Goal: Task Accomplishment & Management: Complete application form

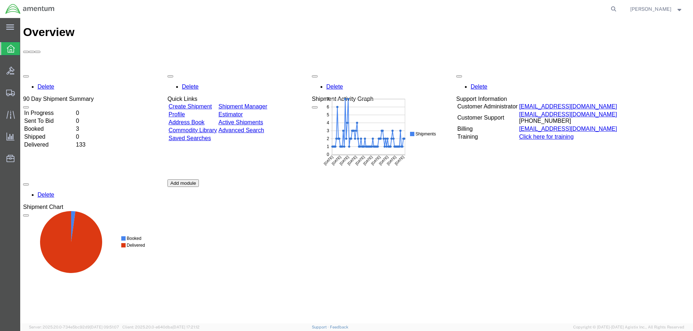
click at [210, 104] on link "Create Shipment" at bounding box center [189, 107] width 43 height 6
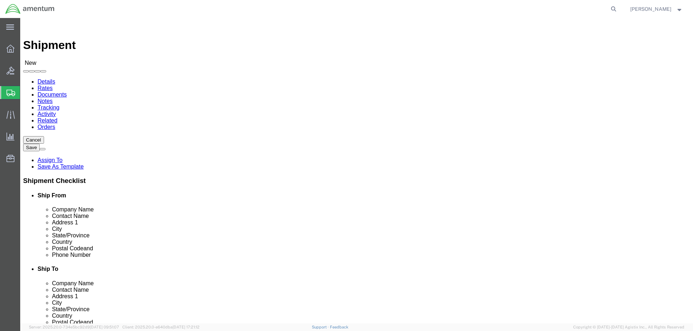
select select
click body "Shipment New Details Rates Documents Notes Tracking Activity Related Orders Can…"
type input "AUTEC"
click div "AUTEC AUTEC - AIRPT - West Palm Beach AUTEC - CAPE AUTEC - NAVY AUTEC - PMO - F…"
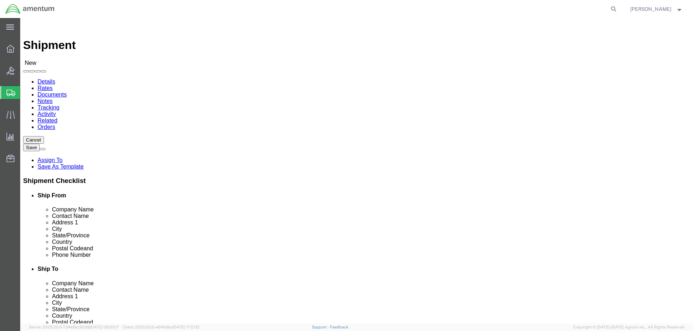
select select "53953"
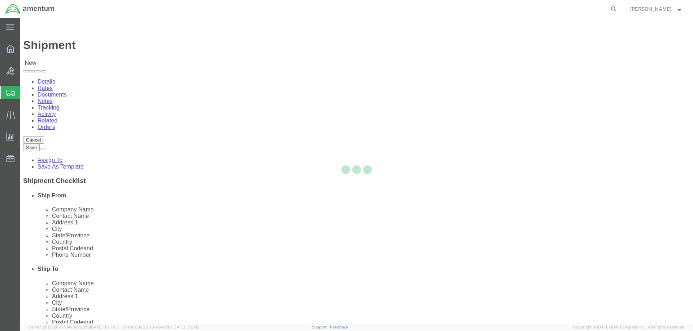
type input "366216"
type input "Amentum Services, Inc."
type input "[STREET_ADDRESS]"
type input "[GEOGRAPHIC_DATA]"
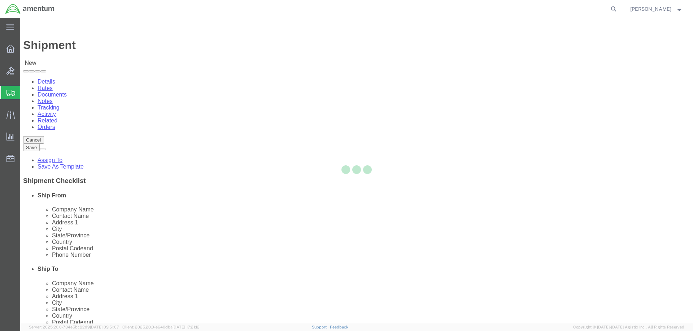
type input "33406"
select select "FL"
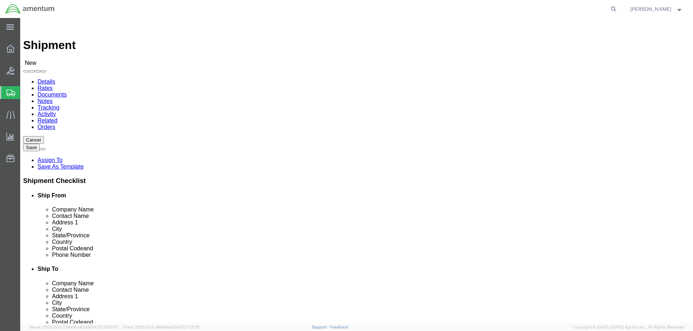
click input "text"
type input "[PERSON_NAME]"
click input "text"
type input "5616712737"
click input "text"
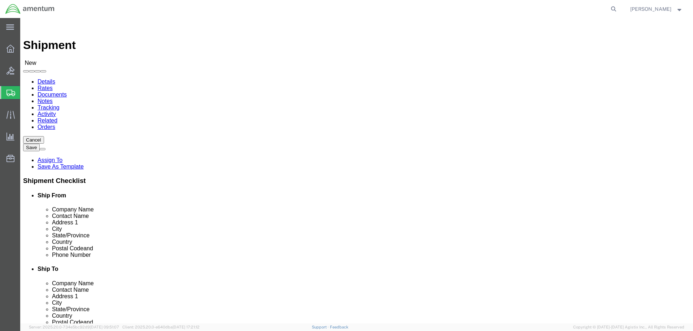
type input "EARL.E.WATKINS4.CTR@US.NAVY.MIL"
click input "checkbox"
checkbox input "false"
click body "Shipment New Details Rates Documents Notes Tracking Activity Related Orders Can…"
type input "AUTEC"
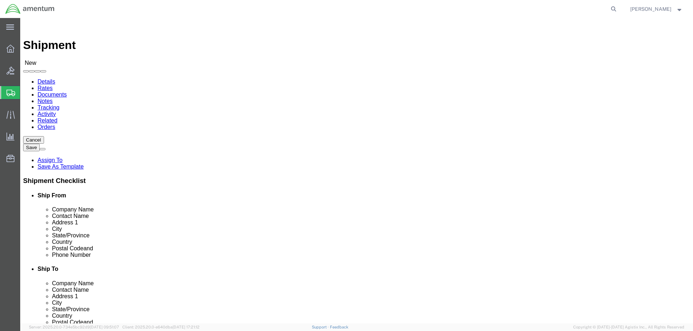
select select "53954"
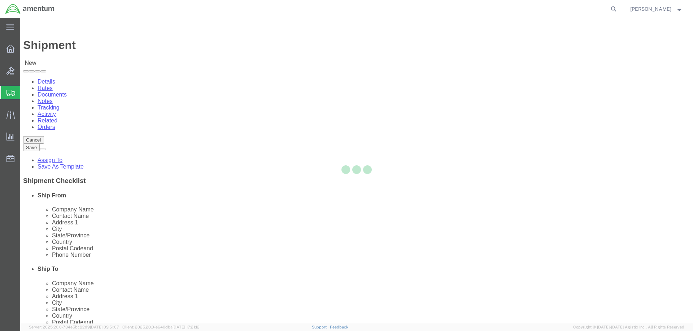
type input "366214"
type input "Amentum Services, Inc."
type input "[GEOGRAPHIC_DATA]"
type input "Bldg 1063, Door E"
type input "Cape Canaveral"
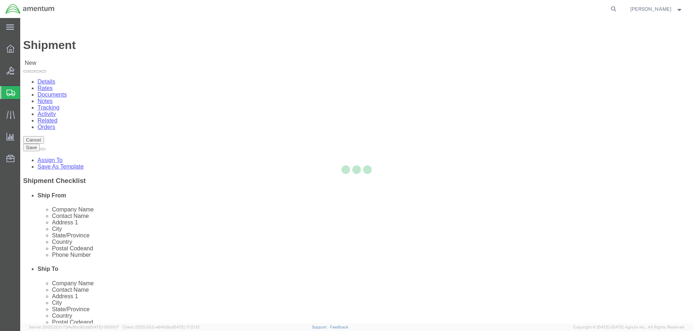
type input "32920"
type input "[PHONE_NUMBER]"
select select "FL"
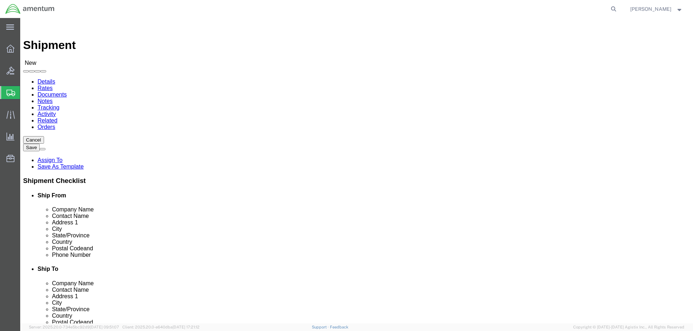
click input "text"
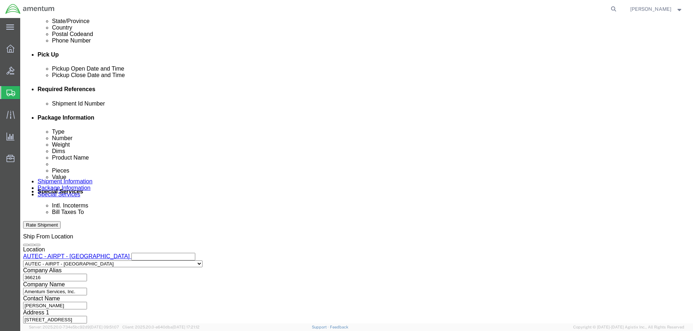
type input "[PERSON_NAME]"
click input "text"
type input "PCSUPPOET10102025"
click button "Add reference"
select select "DEPT"
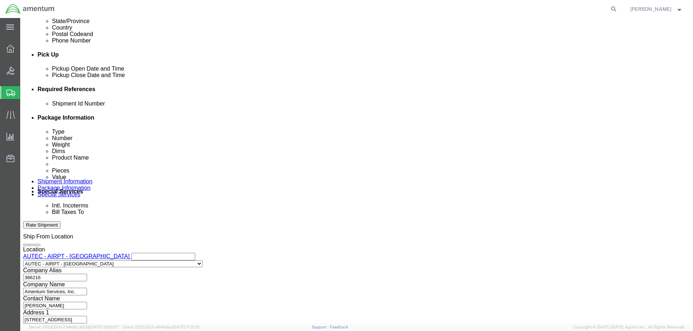
click input "text"
type input "AUTEC"
click button "Add reference"
select select "PROJNUM"
click input "text"
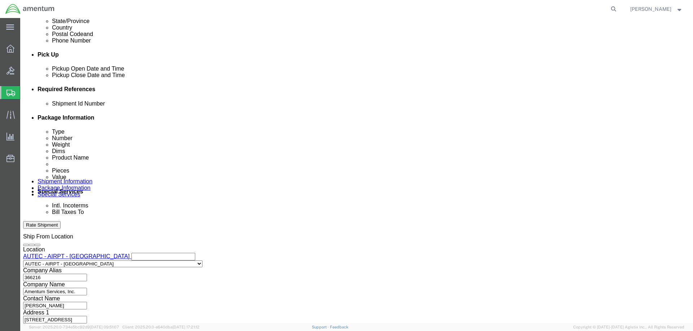
click input "4732.C0.03SZ.120905000.900E012"
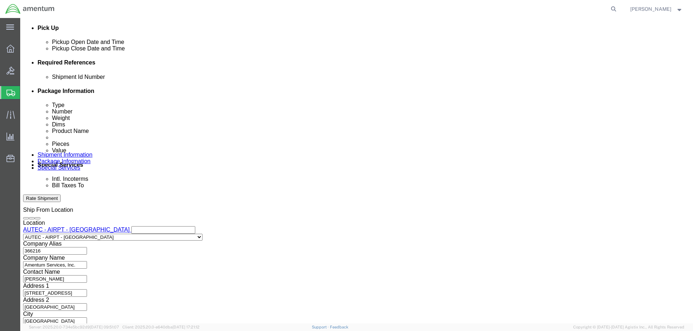
scroll to position [0, 23]
type input "4732.C0.03SZ.120905000.900E0120"
click button "Continue"
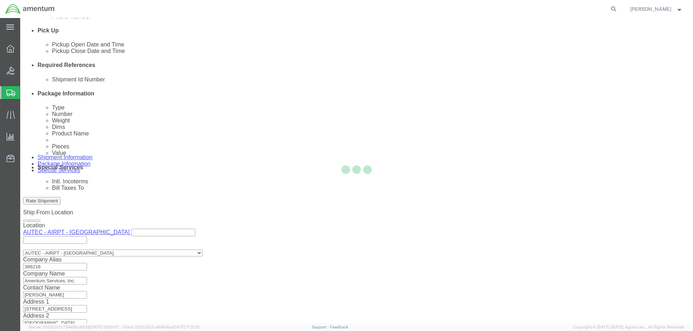
select select "CBOX"
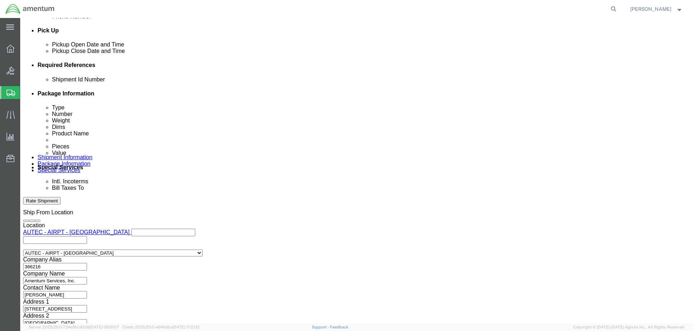
click input "text"
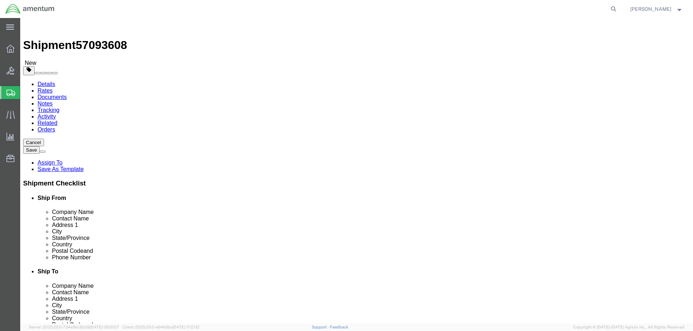
type input "43"
type input "24"
type input "15"
click input "0.00"
type input "0"
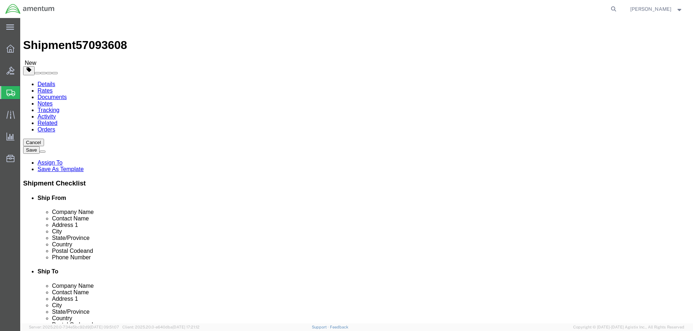
type input "100"
click link "Add Content"
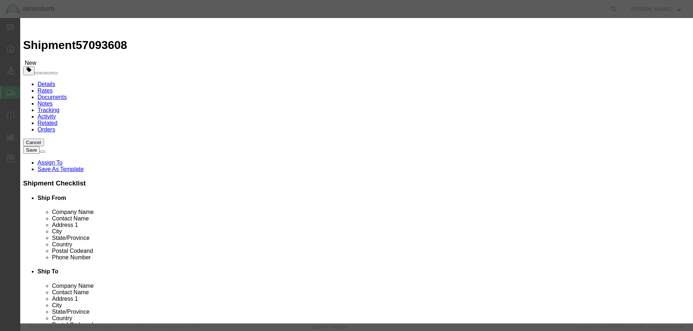
click input "text"
type input "NETWORK"
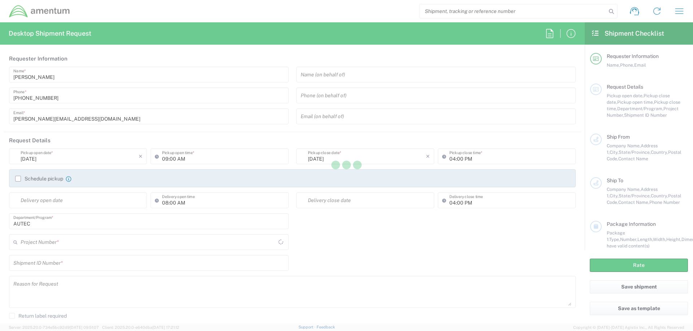
type input "[GEOGRAPHIC_DATA]"
type input "AUTEC"
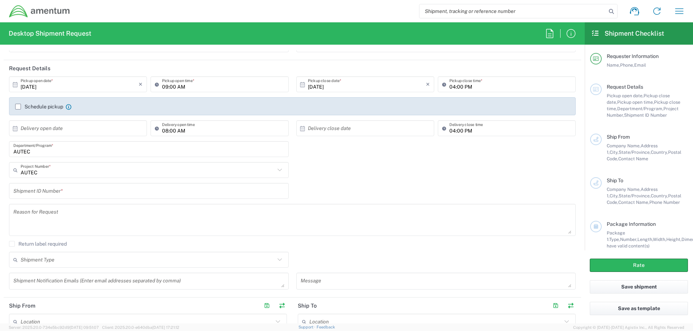
scroll to position [108, 0]
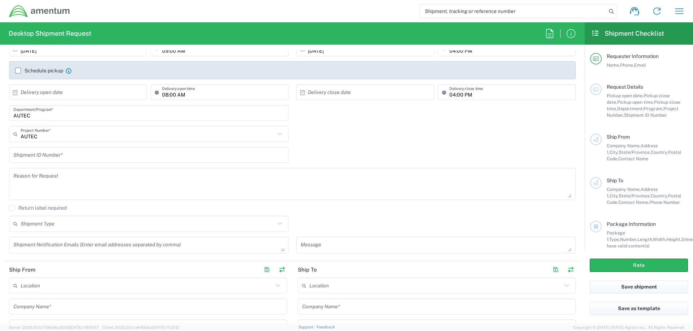
click at [87, 155] on input "text" at bounding box center [148, 155] width 271 height 13
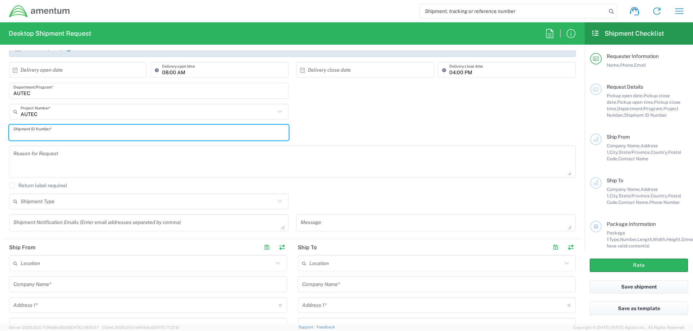
scroll to position [72, 0]
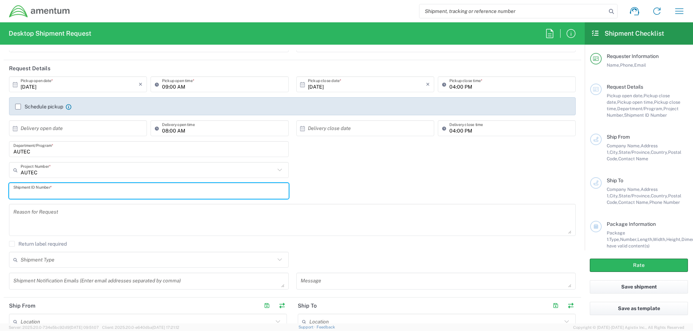
click at [212, 177] on div "AUTEC Project Number *" at bounding box center [149, 170] width 280 height 16
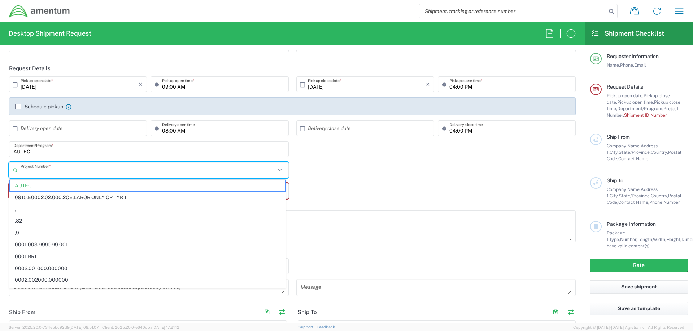
click at [212, 172] on input "text" at bounding box center [148, 170] width 254 height 13
click at [57, 188] on span "AUTEC" at bounding box center [147, 185] width 275 height 11
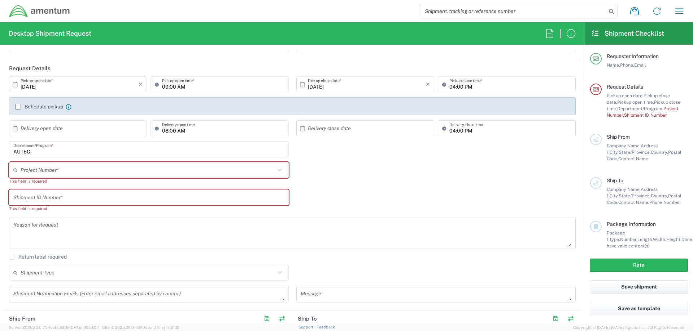
click at [50, 167] on input "text" at bounding box center [148, 170] width 254 height 13
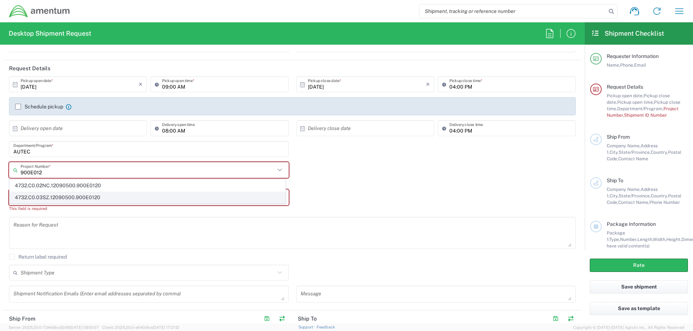
click at [84, 197] on span "4732.C0.03SZ.12090500.900E0120" at bounding box center [147, 197] width 275 height 11
type input "4732.C0.03SZ.12090500.900E0120"
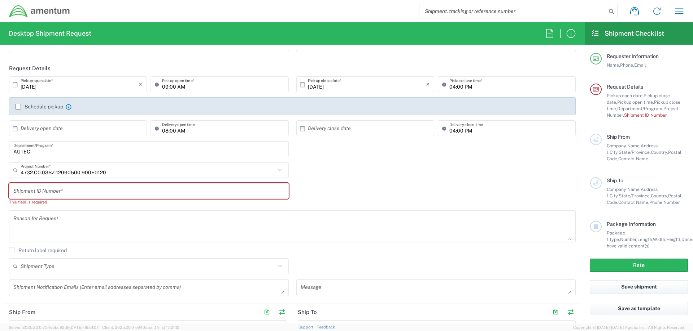
click at [80, 194] on input "text" at bounding box center [148, 191] width 271 height 13
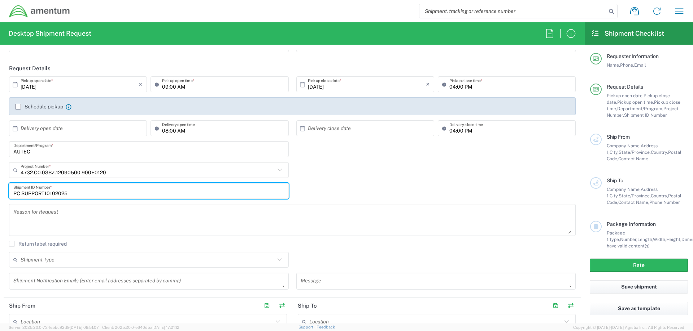
type input "PC SUPPORT10102025"
click at [83, 260] on input "text" at bounding box center [148, 260] width 254 height 13
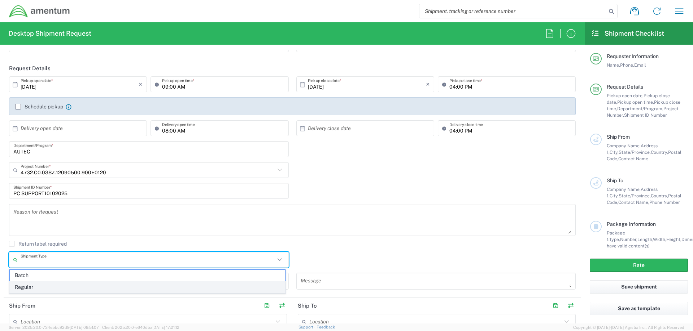
click at [23, 287] on span "Regular" at bounding box center [147, 287] width 275 height 11
type input "Regular"
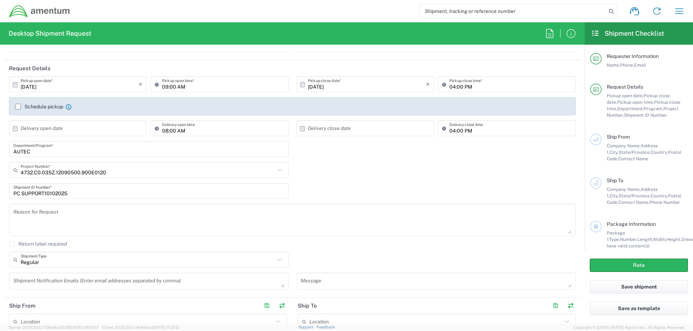
scroll to position [144, 0]
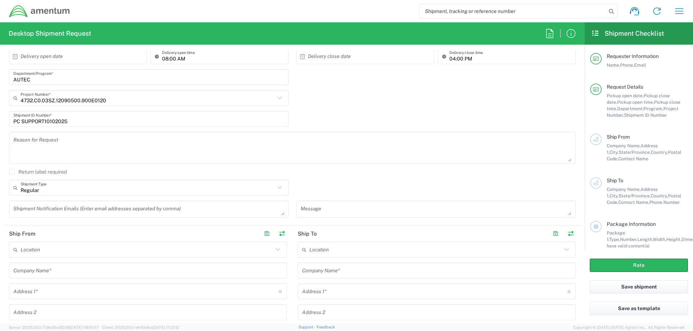
click at [54, 251] on input "text" at bounding box center [147, 250] width 252 height 13
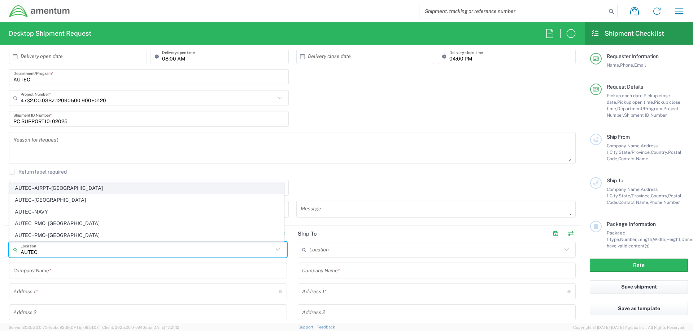
click at [62, 190] on span "AUTEC - AIRPT - [GEOGRAPHIC_DATA]" at bounding box center [147, 188] width 274 height 11
type input "AUTEC - AIRPT - [GEOGRAPHIC_DATA]"
type input "Amentum Services, Inc."
type input "[STREET_ADDRESS]"
type input "[GEOGRAPHIC_DATA]"
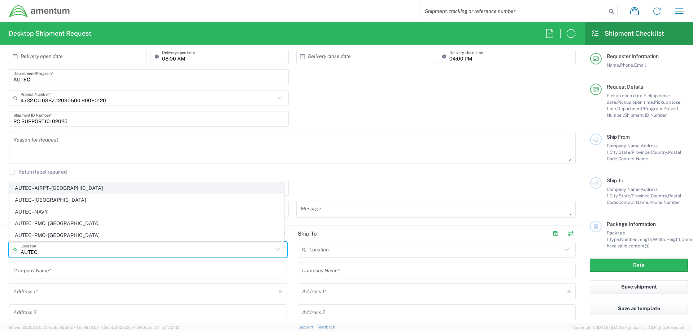
type input "[GEOGRAPHIC_DATA]"
type input "[US_STATE]"
type input "33406"
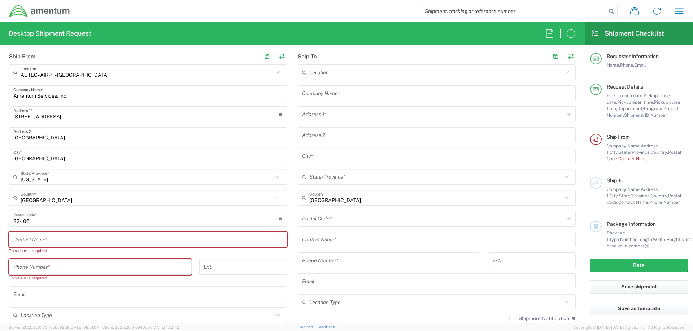
scroll to position [325, 0]
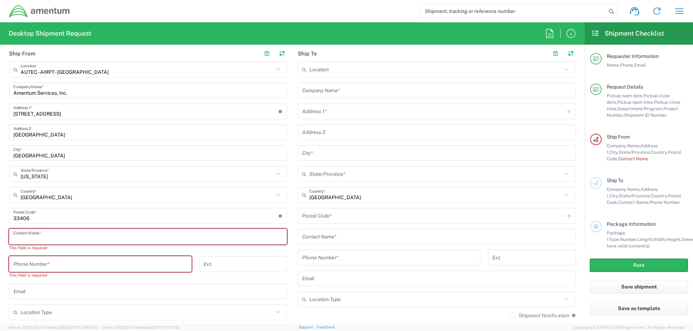
click at [49, 239] on input "text" at bounding box center [147, 237] width 269 height 13
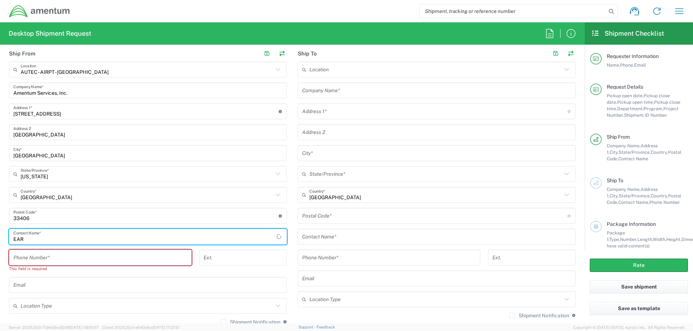
type input "[PERSON_NAME]"
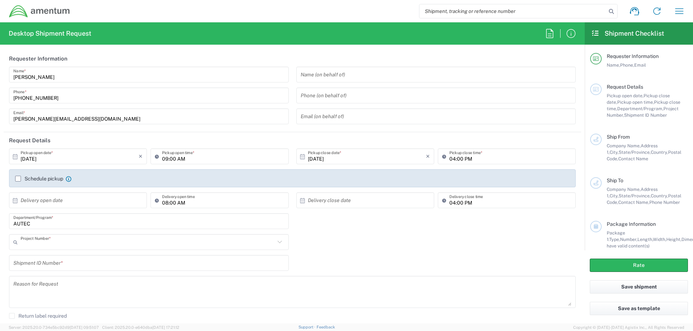
type input "AUTEC"
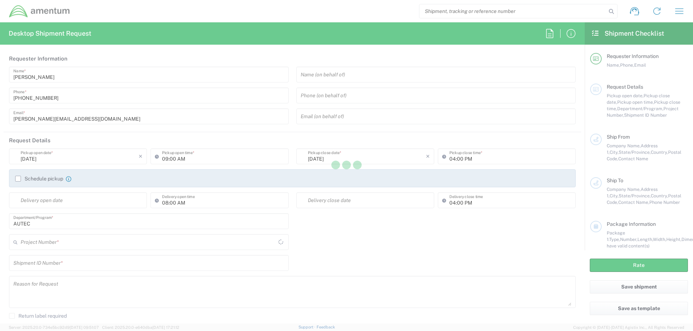
type input "AUTEC"
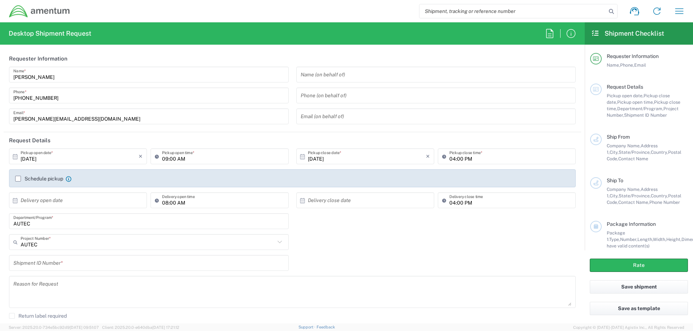
click at [18, 178] on label "Schedule pickup" at bounding box center [39, 179] width 48 height 6
click at [18, 179] on input "Schedule pickup" at bounding box center [18, 179] width 0 height 0
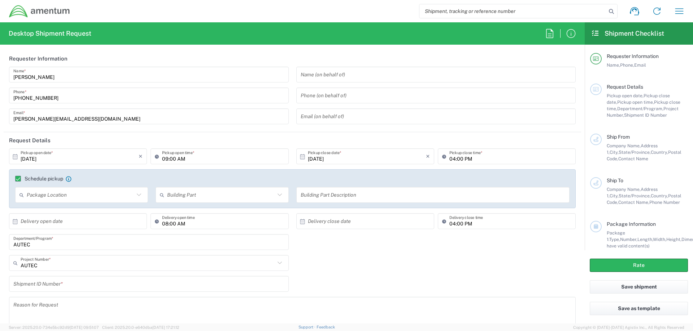
click at [79, 195] on input "text" at bounding box center [80, 195] width 107 height 13
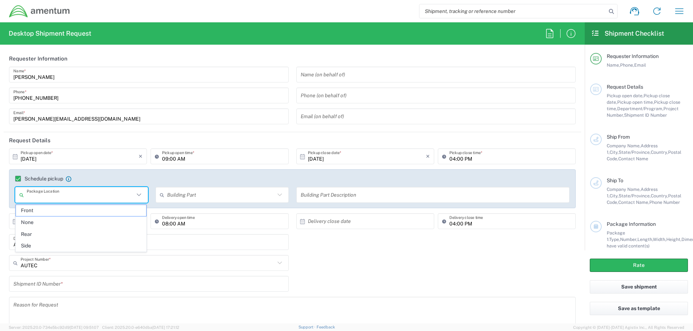
drag, startPoint x: 341, startPoint y: 255, endPoint x: 339, endPoint y: 259, distance: 4.0
click at [339, 259] on div "AUTEC Project Number * AUTEC 0915.E0002.02.000.2CE,LABOR ONLY OPT YR 1 ,1 ,82 ,…" at bounding box center [292, 265] width 574 height 21
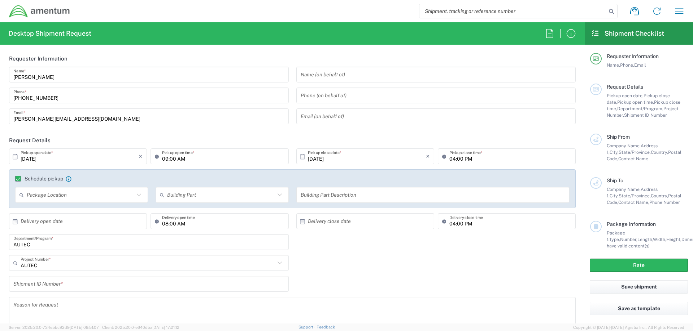
click at [67, 262] on input "AUTEC" at bounding box center [148, 263] width 254 height 13
type input "9"
click at [127, 264] on input "900E" at bounding box center [148, 263] width 254 height 13
click at [280, 264] on icon at bounding box center [279, 263] width 9 height 9
type input "9"
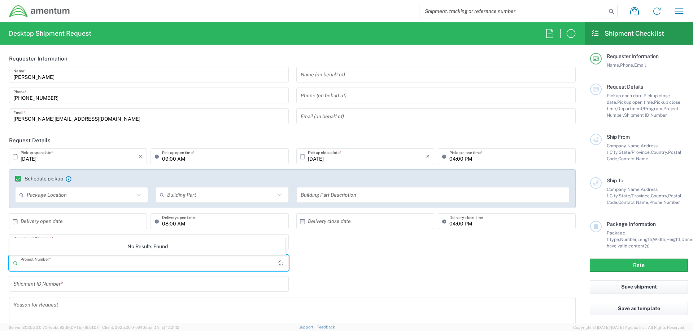
drag, startPoint x: 332, startPoint y: 270, endPoint x: 345, endPoint y: 260, distance: 16.0
click at [346, 260] on div "Project Number * No Results Found" at bounding box center [292, 265] width 574 height 21
type input "AUTEC"
click at [76, 265] on input "text" at bounding box center [148, 263] width 254 height 13
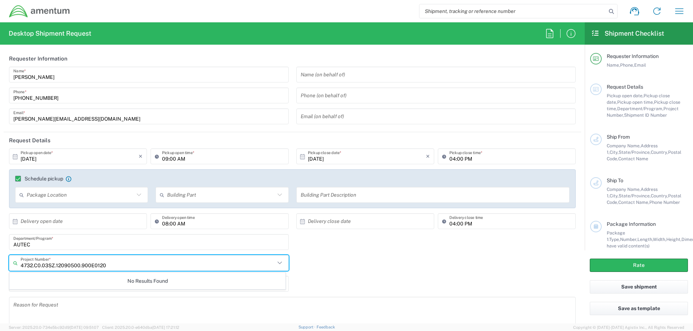
type input "4732.C0.03SZ.12090500.900E0120"
click at [335, 273] on div "4732.C0.03SZ.12090500.900E0120 Project Number * No Results Found" at bounding box center [292, 265] width 574 height 21
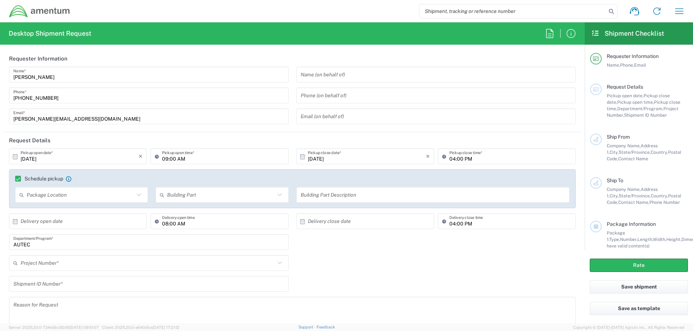
scroll to position [144, 0]
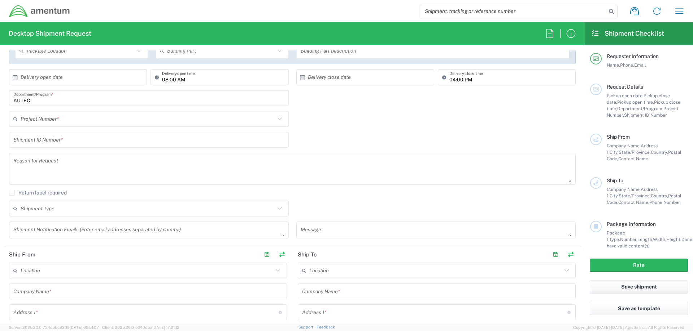
click at [73, 121] on input "text" at bounding box center [148, 119] width 254 height 13
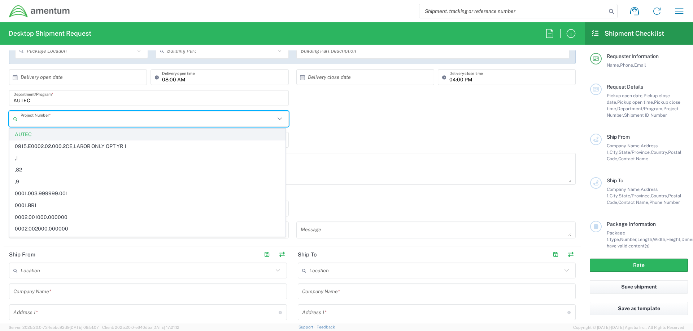
click at [36, 134] on span "AUTEC" at bounding box center [147, 134] width 275 height 11
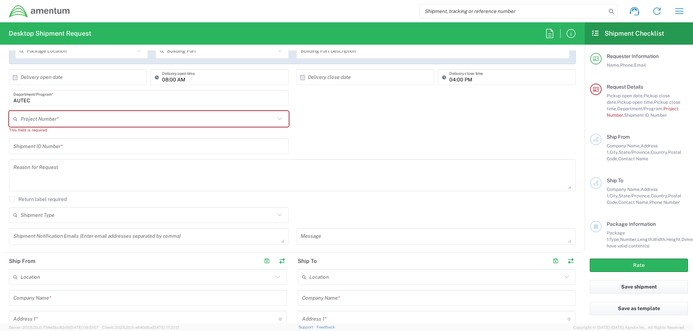
click at [40, 122] on input "text" at bounding box center [148, 119] width 254 height 13
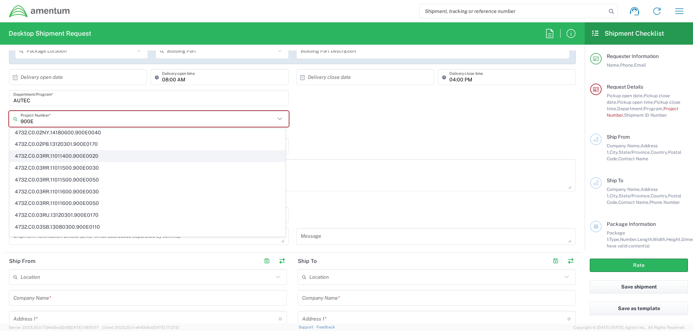
scroll to position [216, 0]
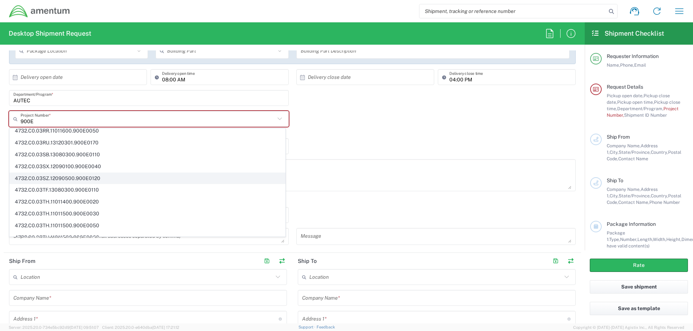
click at [82, 179] on span "4732.C0.03SZ.12090500.900E0120" at bounding box center [147, 178] width 275 height 11
type input "4732.C0.03SZ.12090500.900E0120"
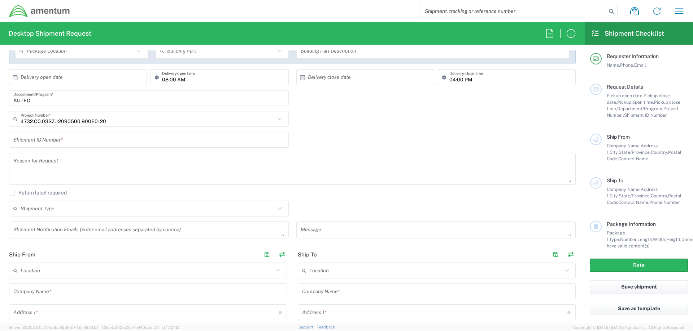
click at [91, 139] on input "text" at bounding box center [148, 140] width 271 height 13
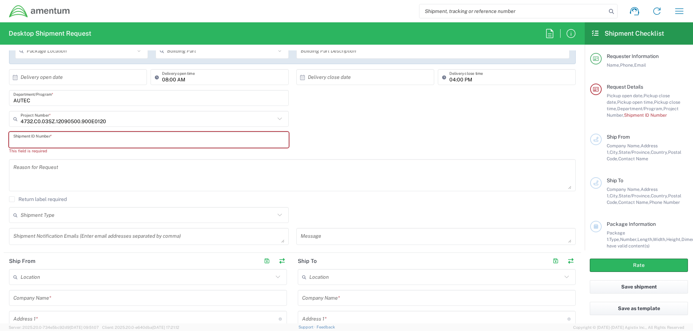
click at [29, 142] on input "text" at bounding box center [148, 140] width 271 height 13
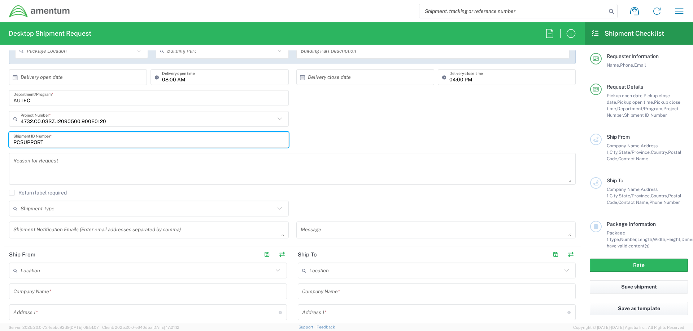
type input "PCSUPPORT"
click at [26, 171] on textarea at bounding box center [292, 169] width 558 height 28
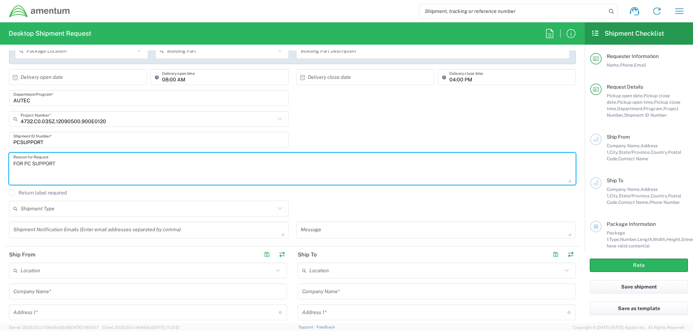
scroll to position [180, 0]
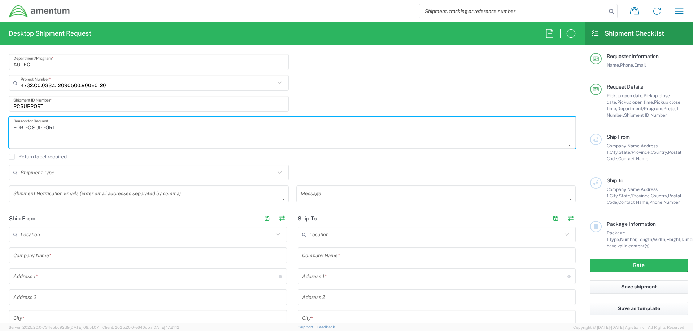
type textarea "FOR PC SUPPORT"
click at [95, 237] on input "text" at bounding box center [147, 235] width 252 height 13
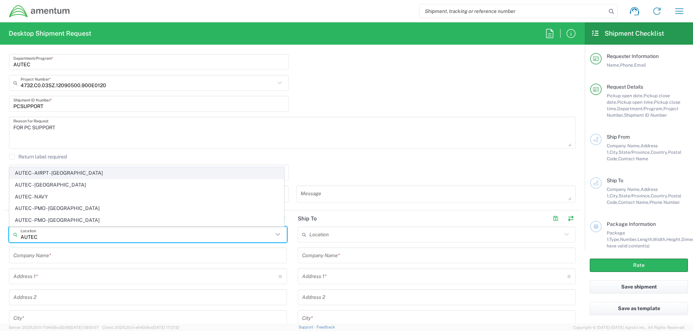
click at [57, 172] on span "AUTEC - AIRPT - [GEOGRAPHIC_DATA]" at bounding box center [147, 173] width 274 height 11
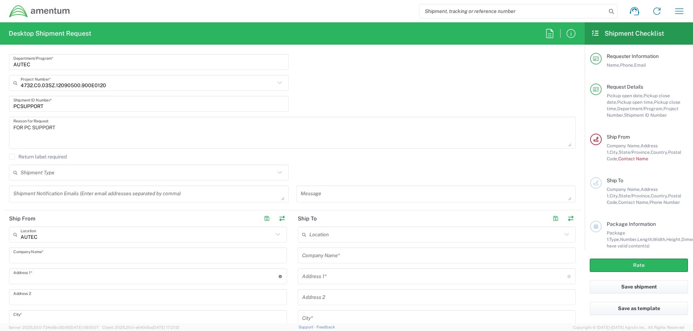
type input "AUTEC - AIRPT - [GEOGRAPHIC_DATA]"
type input "Amentum Services, Inc."
type input "[STREET_ADDRESS]"
type input "[GEOGRAPHIC_DATA]"
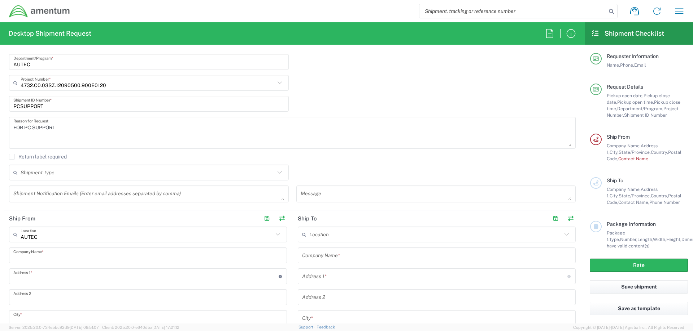
type input "[US_STATE]"
type input "33406"
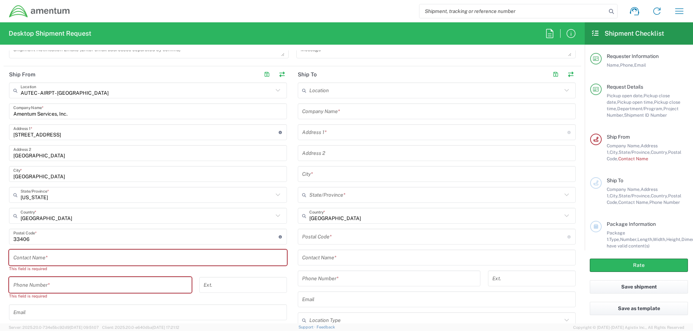
click at [47, 257] on input "text" at bounding box center [147, 258] width 269 height 13
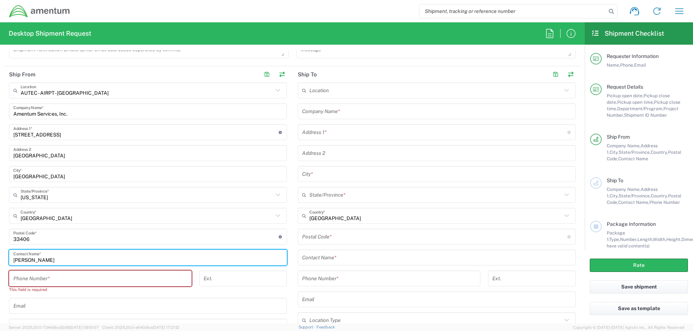
type input "[PERSON_NAME]"
click at [54, 285] on input "tel" at bounding box center [100, 279] width 174 height 13
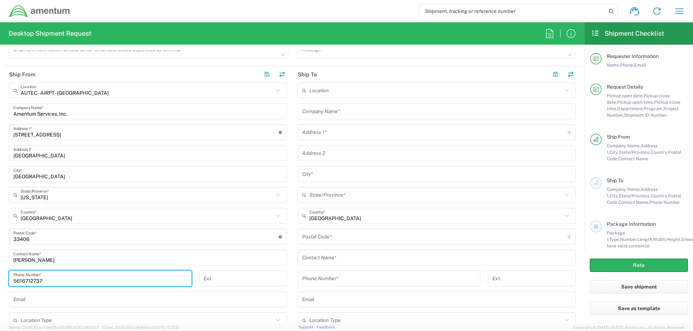
type input "5616712737"
click at [424, 90] on input "text" at bounding box center [435, 90] width 252 height 13
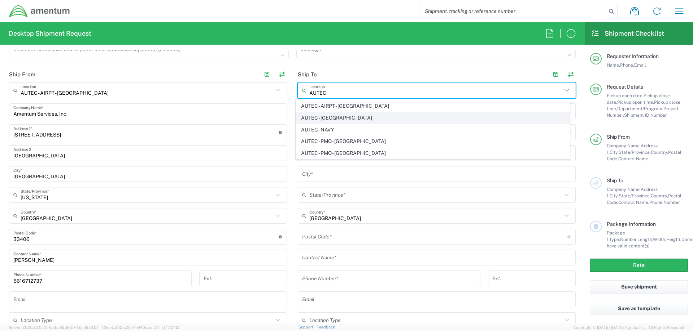
click at [323, 118] on span "AUTEC - [GEOGRAPHIC_DATA]" at bounding box center [433, 118] width 274 height 11
type input "AUTEC - [GEOGRAPHIC_DATA]"
type input "Amentum Services, Inc."
type input "[GEOGRAPHIC_DATA]"
type input "Bldg 1063, Door E"
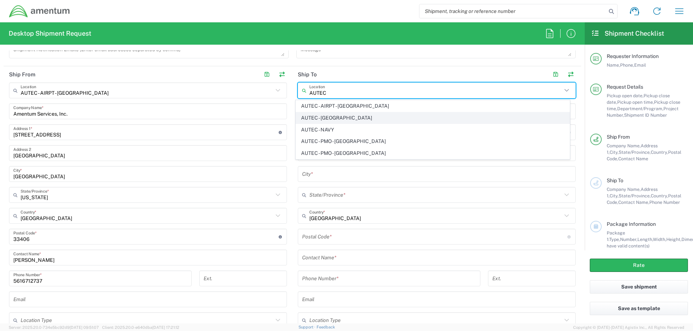
type input "Cape Canaveral"
type input "[US_STATE]"
type input "32920"
type input "[PHONE_NUMBER]"
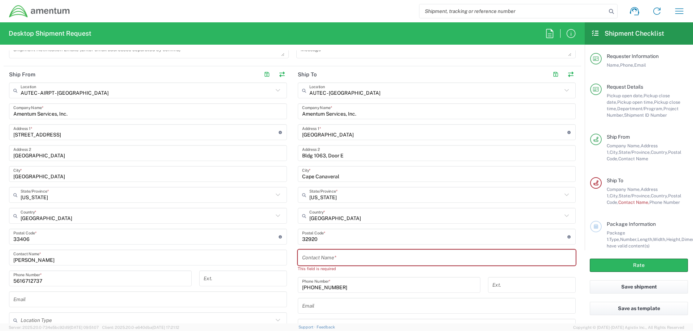
click at [331, 259] on input "text" at bounding box center [436, 258] width 269 height 13
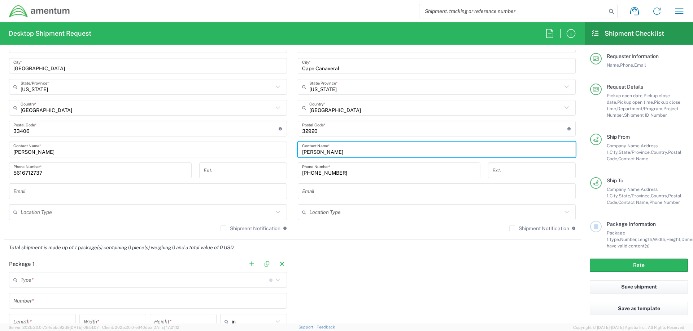
scroll to position [541, 0]
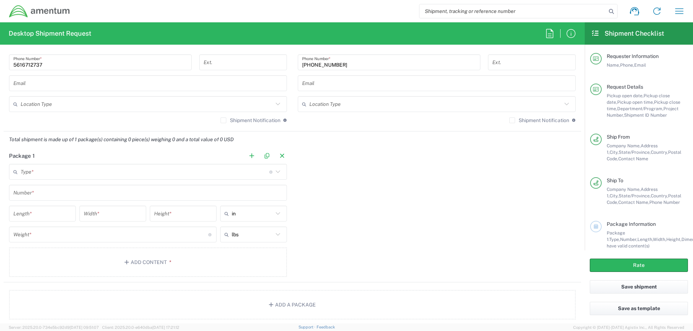
type input "[PERSON_NAME]"
click at [53, 175] on input "text" at bounding box center [145, 172] width 249 height 13
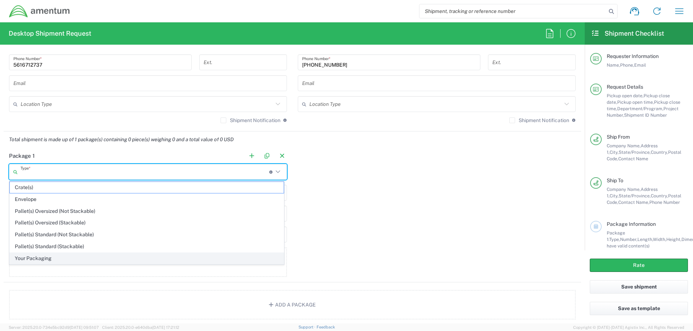
click at [31, 258] on span "Your Packaging" at bounding box center [147, 258] width 274 height 11
type input "Your Packaging"
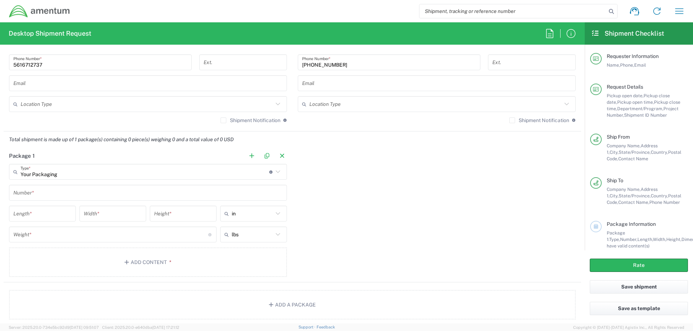
click at [54, 193] on input "text" at bounding box center [147, 193] width 269 height 13
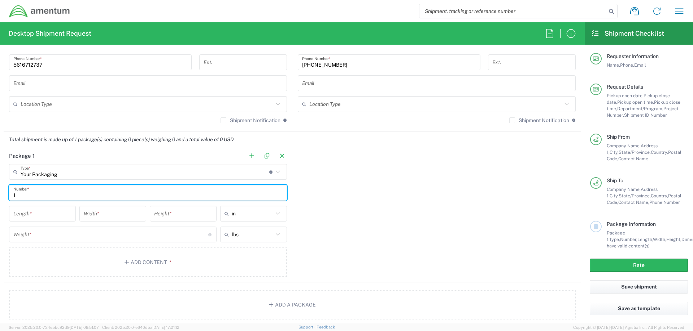
type input "1"
click at [49, 219] on input "number" at bounding box center [42, 214] width 58 height 13
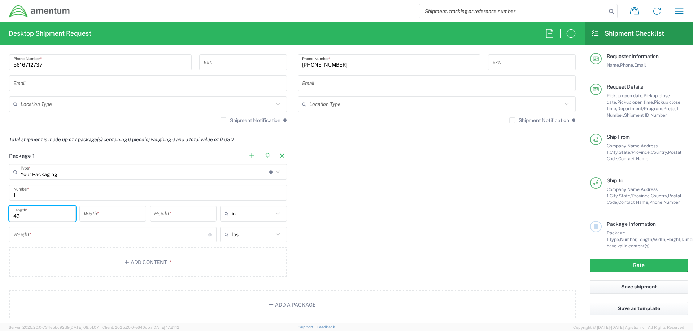
type input "43"
type input "24"
type input "4"
type input "15"
click at [38, 236] on input "number" at bounding box center [110, 235] width 195 height 13
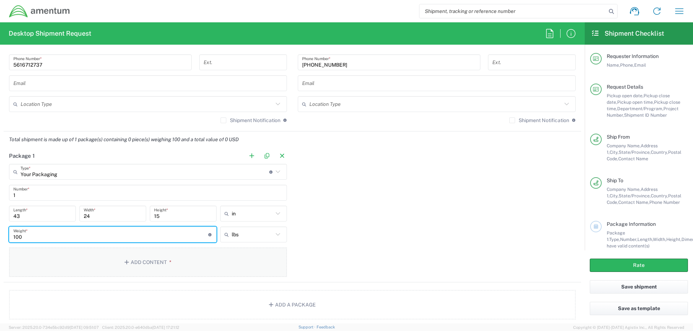
type input "100"
click at [157, 264] on button "Add Content *" at bounding box center [148, 263] width 278 height 30
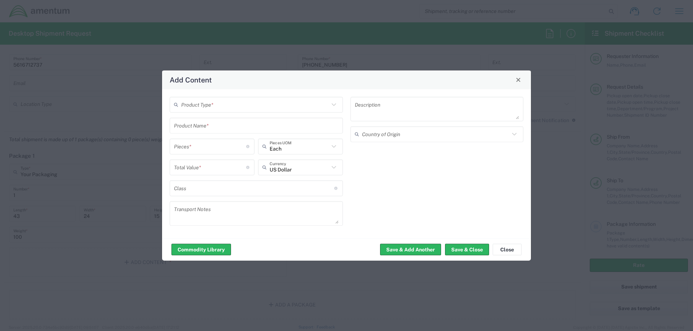
click at [234, 104] on input "text" at bounding box center [255, 104] width 148 height 13
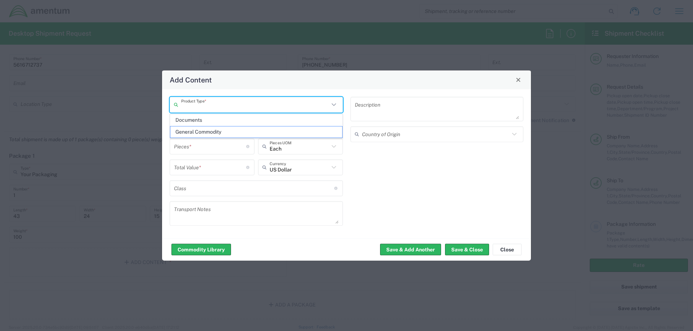
type input "General Commodity"
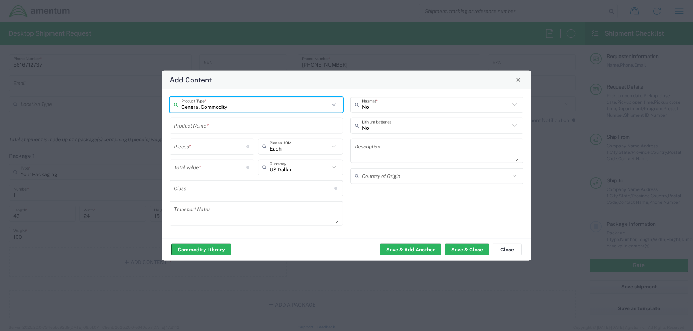
click at [235, 131] on input "text" at bounding box center [256, 125] width 164 height 13
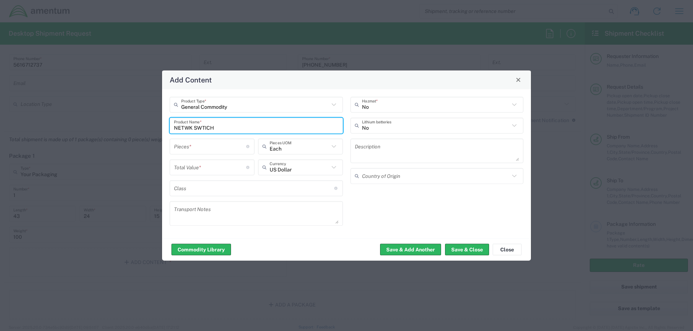
type input "NETWK SWTICH"
click at [217, 149] on input "number" at bounding box center [210, 146] width 72 height 13
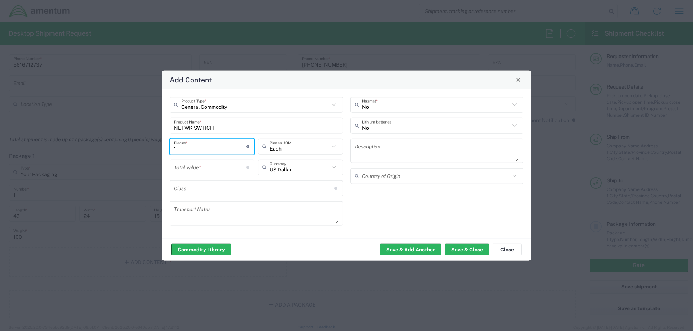
type input "1"
